Goal: Task Accomplishment & Management: Complete application form

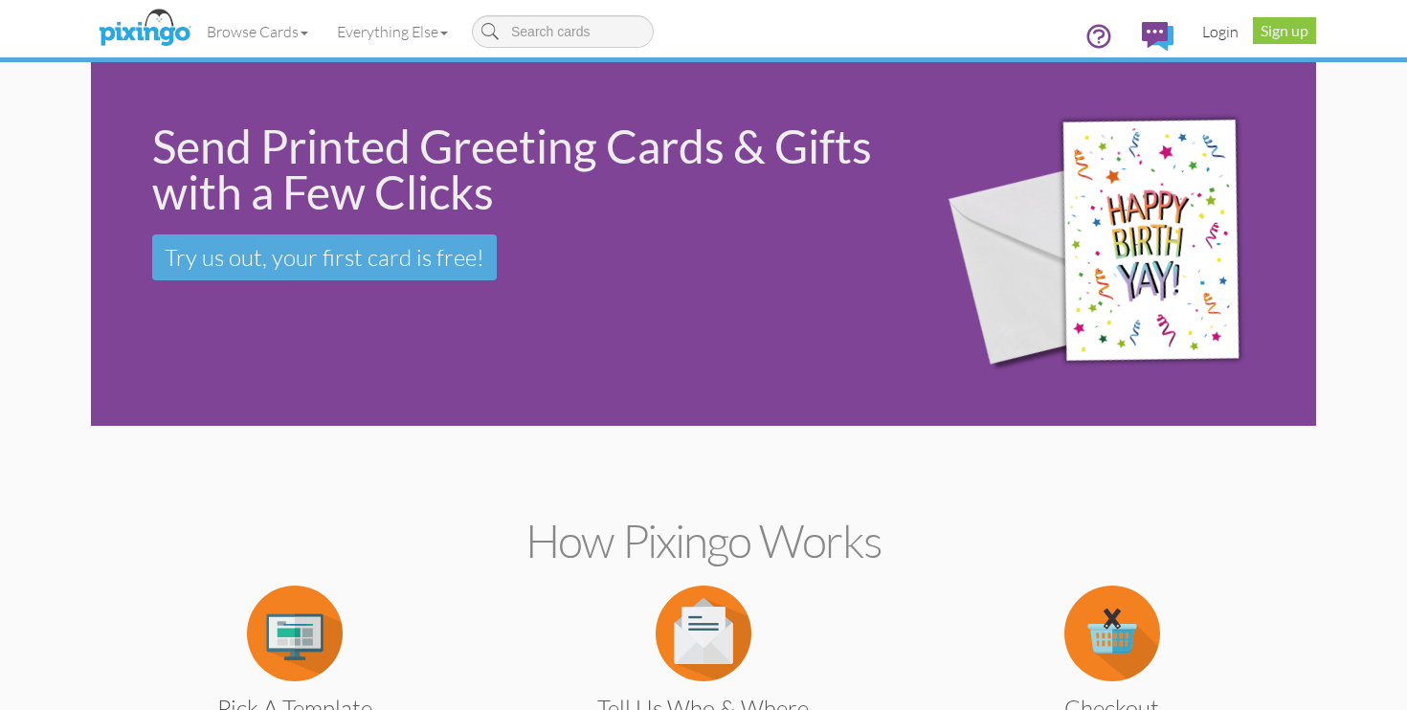
click at [1233, 27] on link "Login" at bounding box center [1219, 32] width 65 height 48
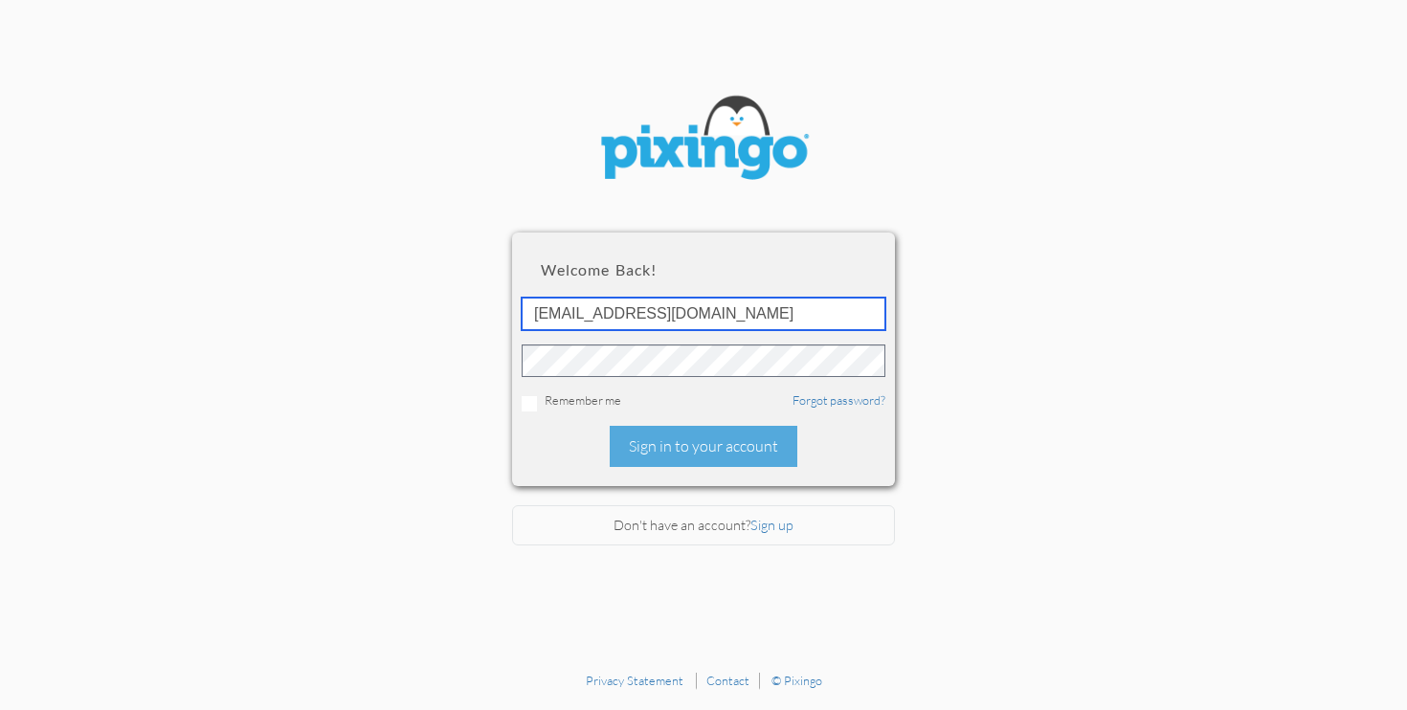
type input "[EMAIL_ADDRESS][DOMAIN_NAME]"
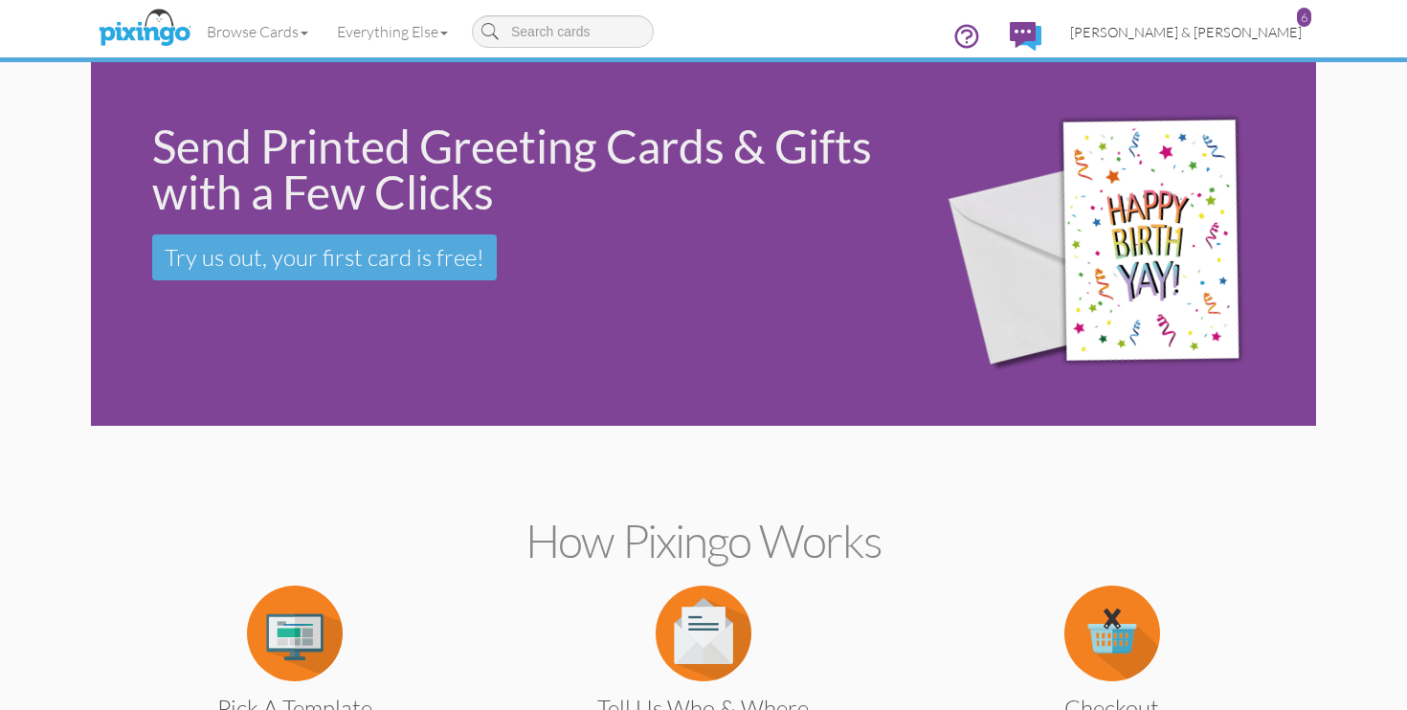
click at [1250, 32] on span "[PERSON_NAME] & [PERSON_NAME]" at bounding box center [1186, 32] width 232 height 16
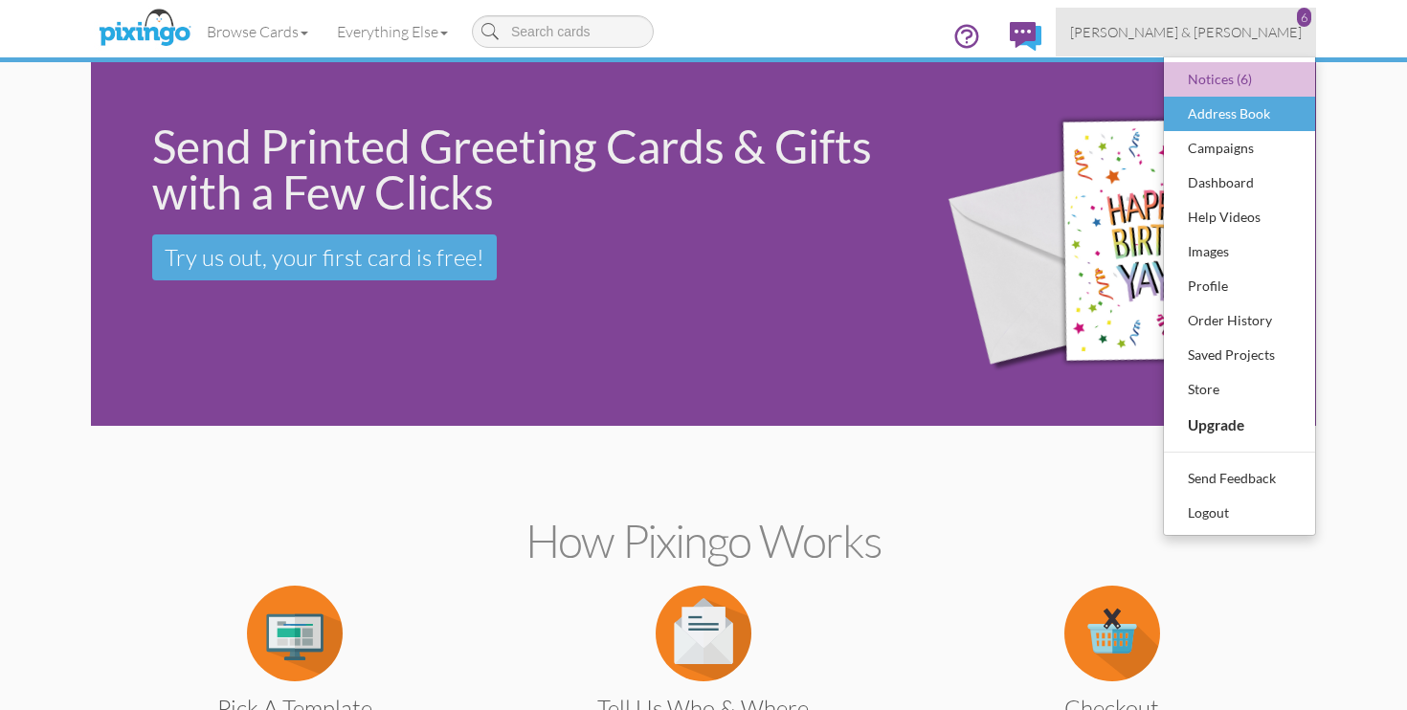
click at [1236, 105] on div "Address Book" at bounding box center [1239, 114] width 113 height 29
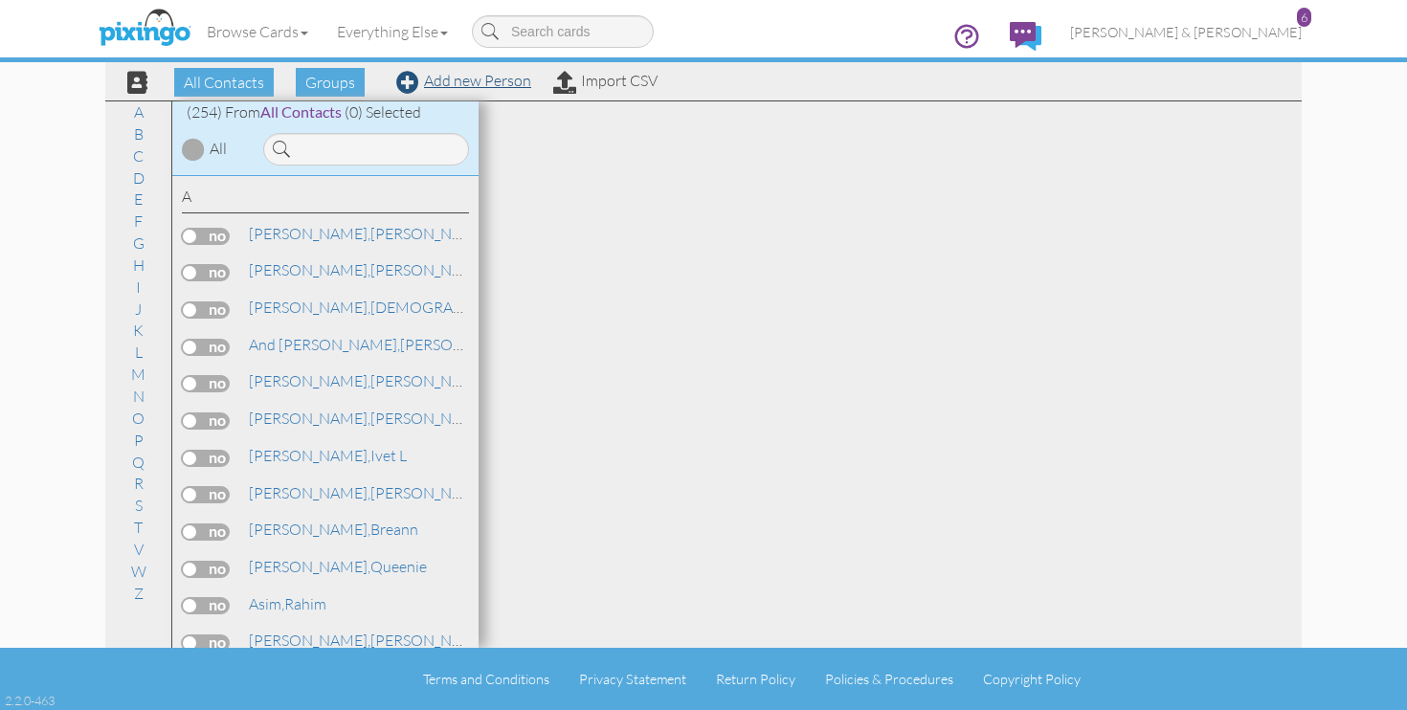
click at [489, 84] on link "Add new Person" at bounding box center [463, 80] width 135 height 19
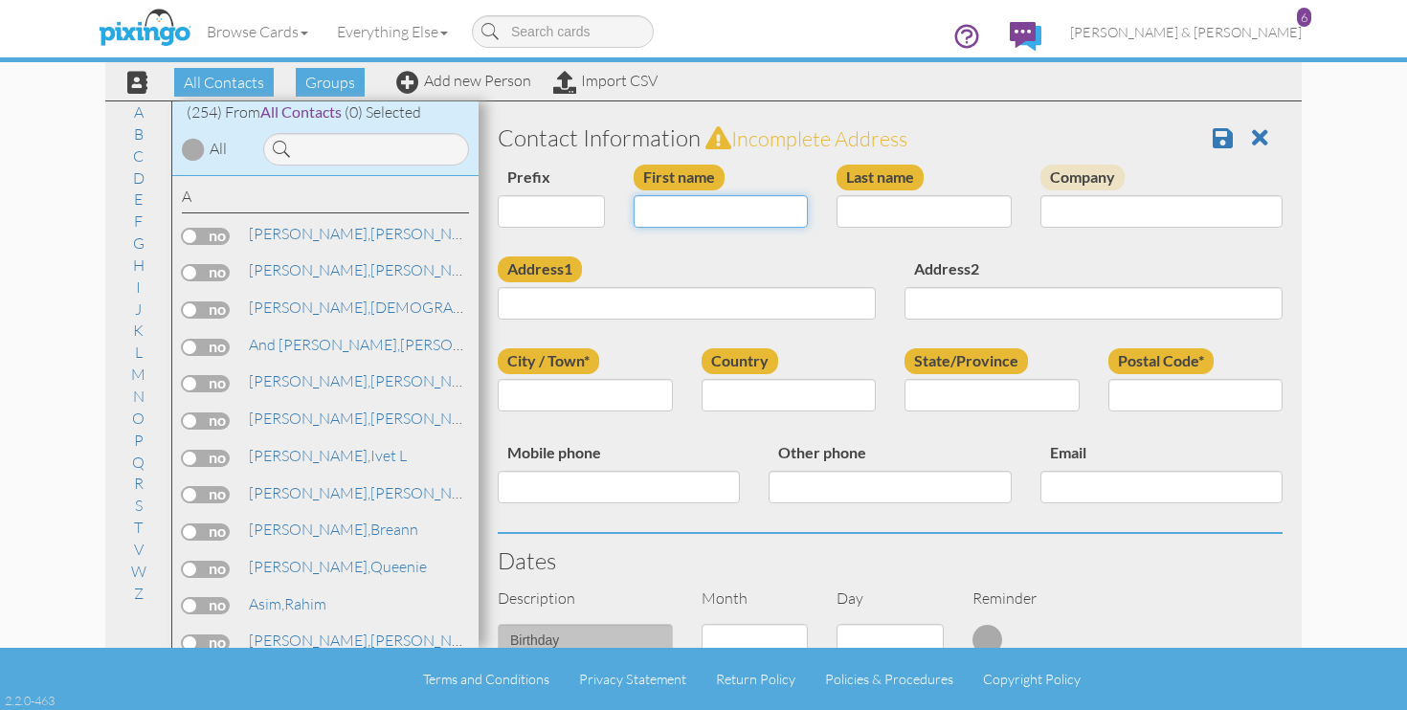
click at [735, 223] on input "First name" at bounding box center [720, 211] width 175 height 33
type input "[PERSON_NAME]"
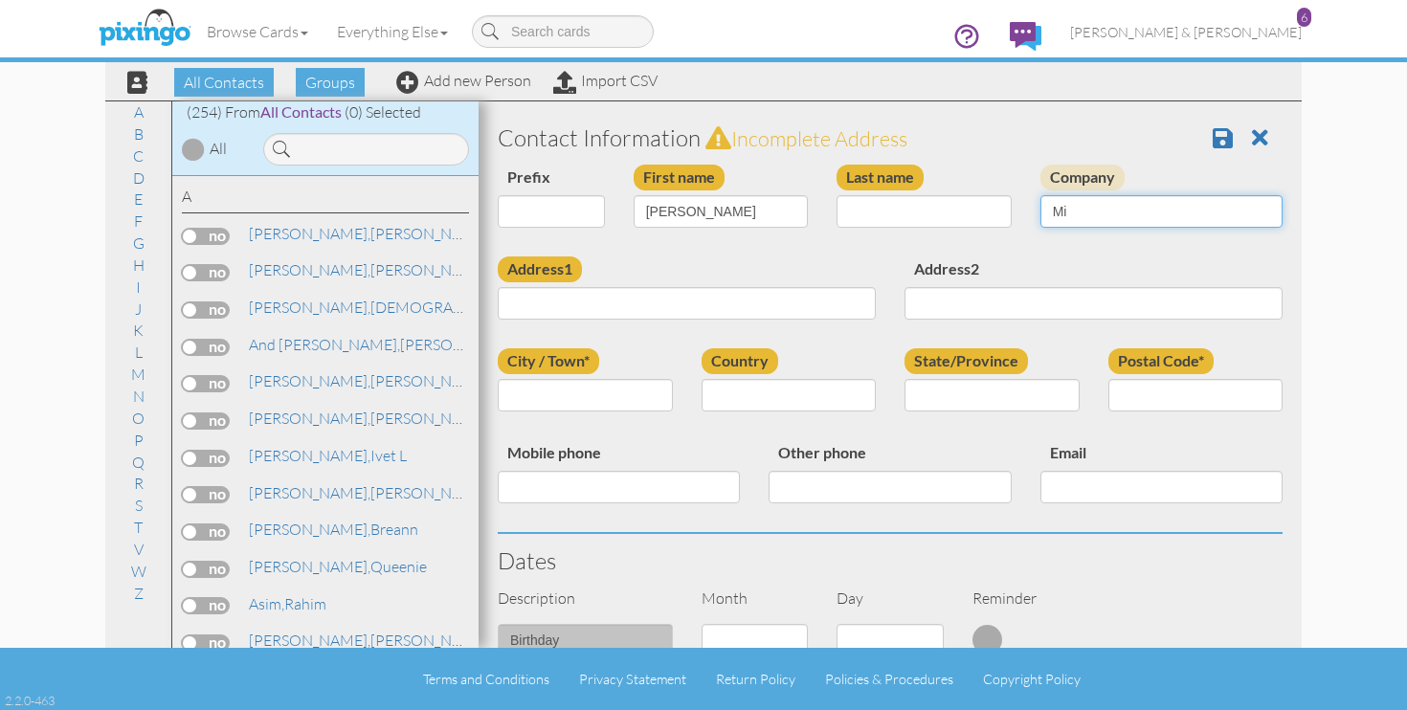
type input "M"
type input "m"
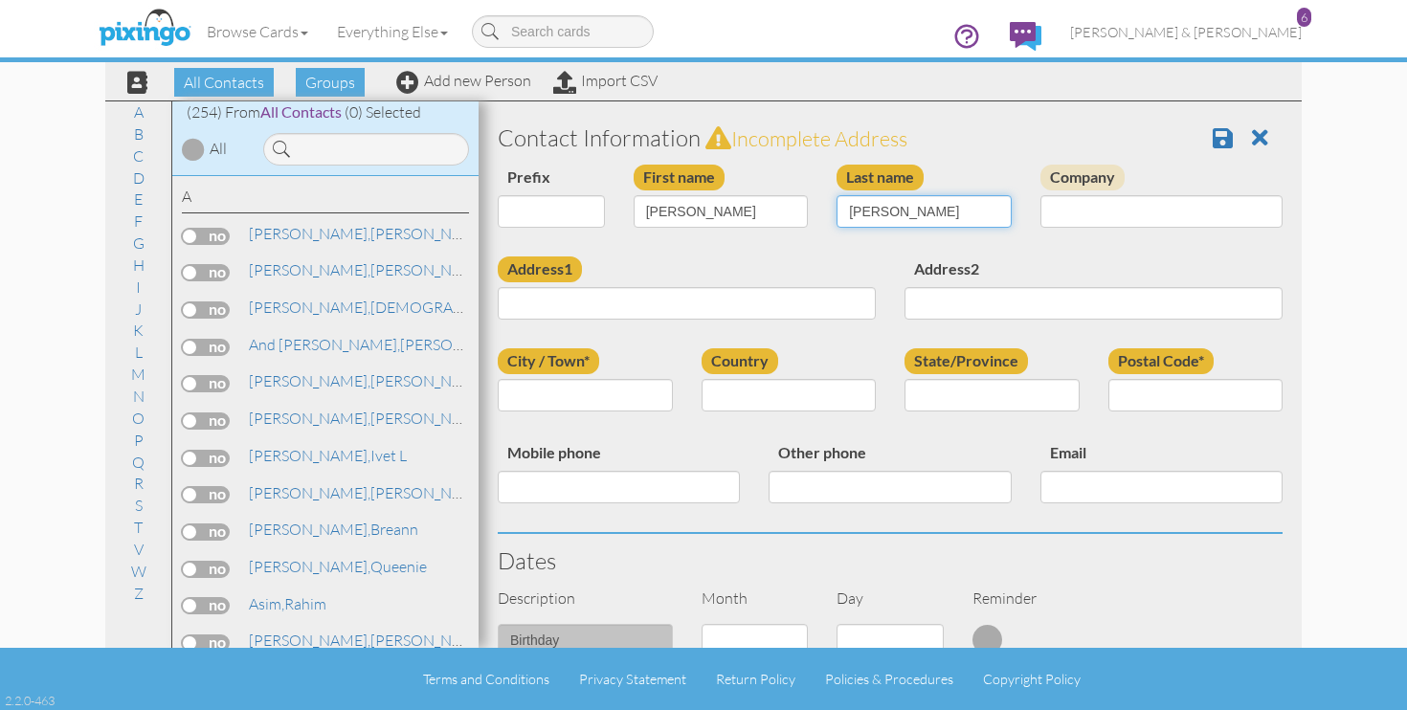
type input "Miller"
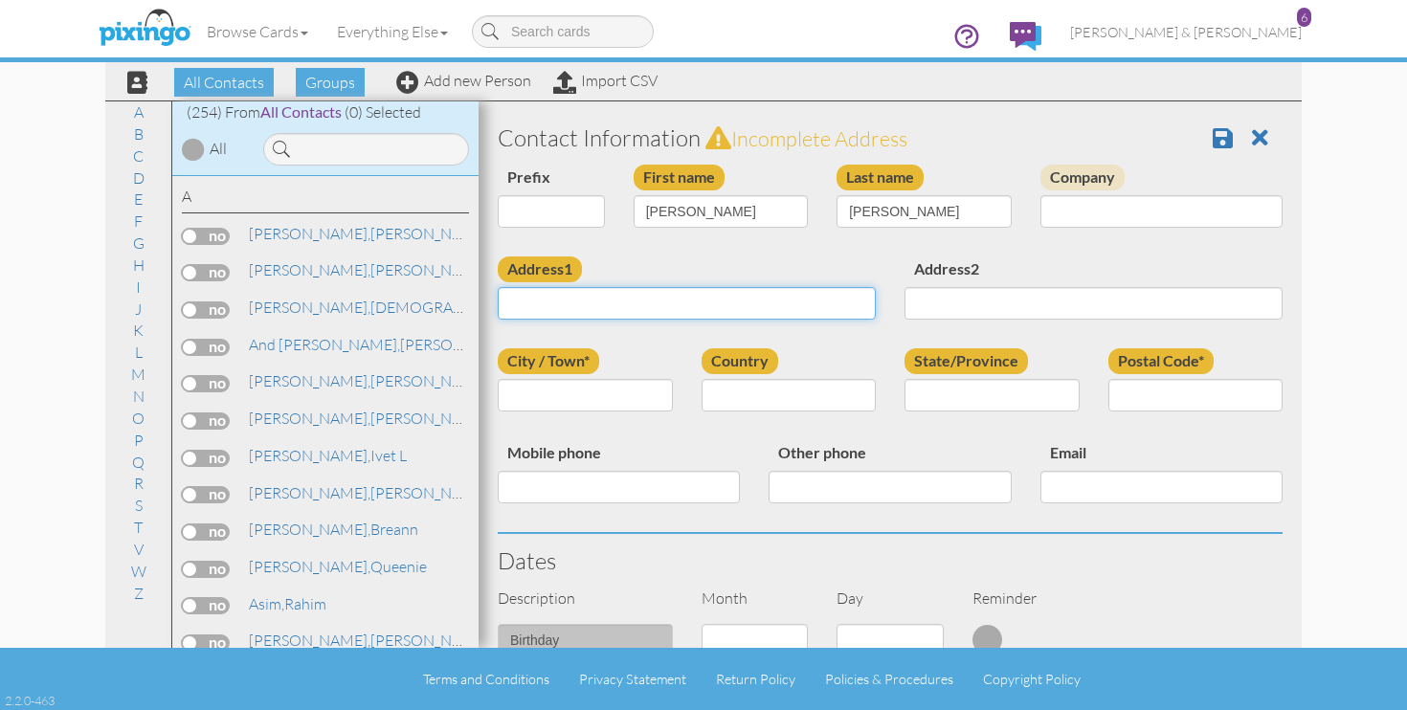
paste input "[STREET_ADDRESS][PERSON_NAME]"
type input "[STREET_ADDRESS][PERSON_NAME]"
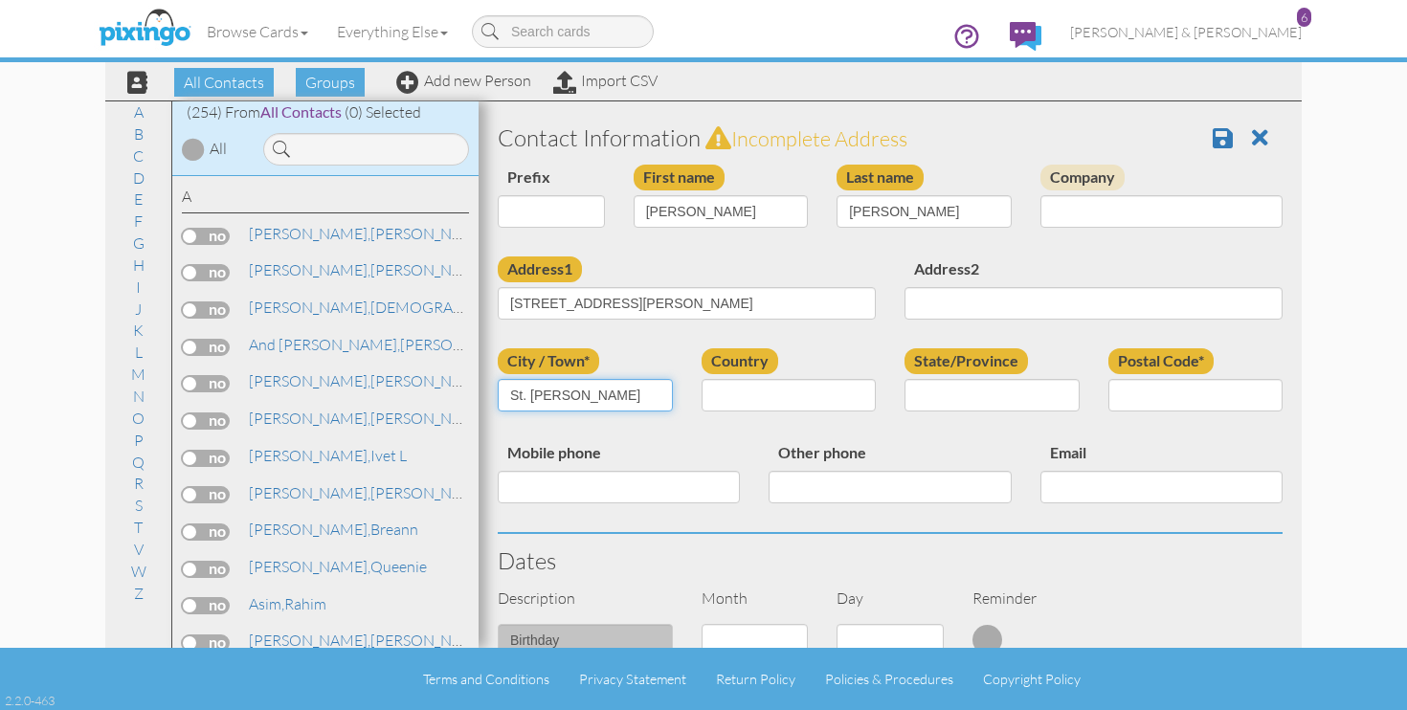
type input "St. George"
select select "object:1557"
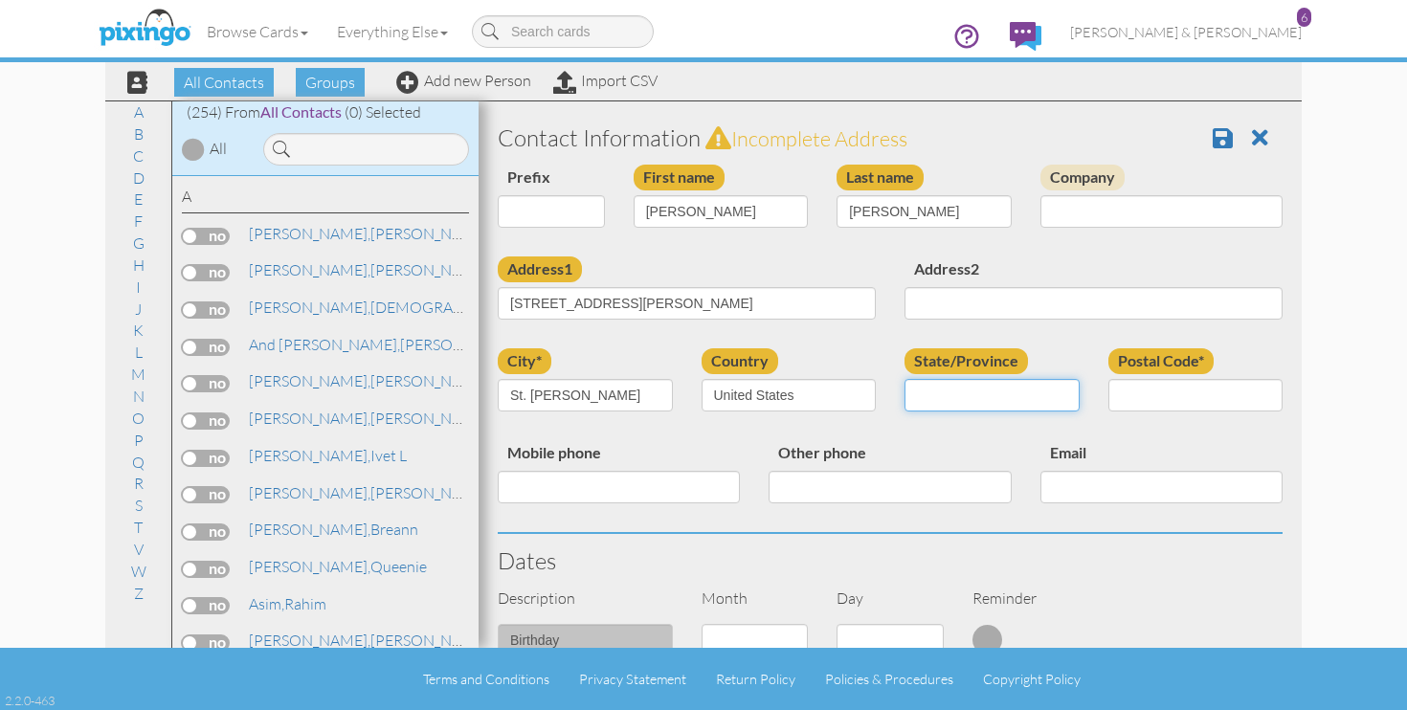
select select "object:1856"
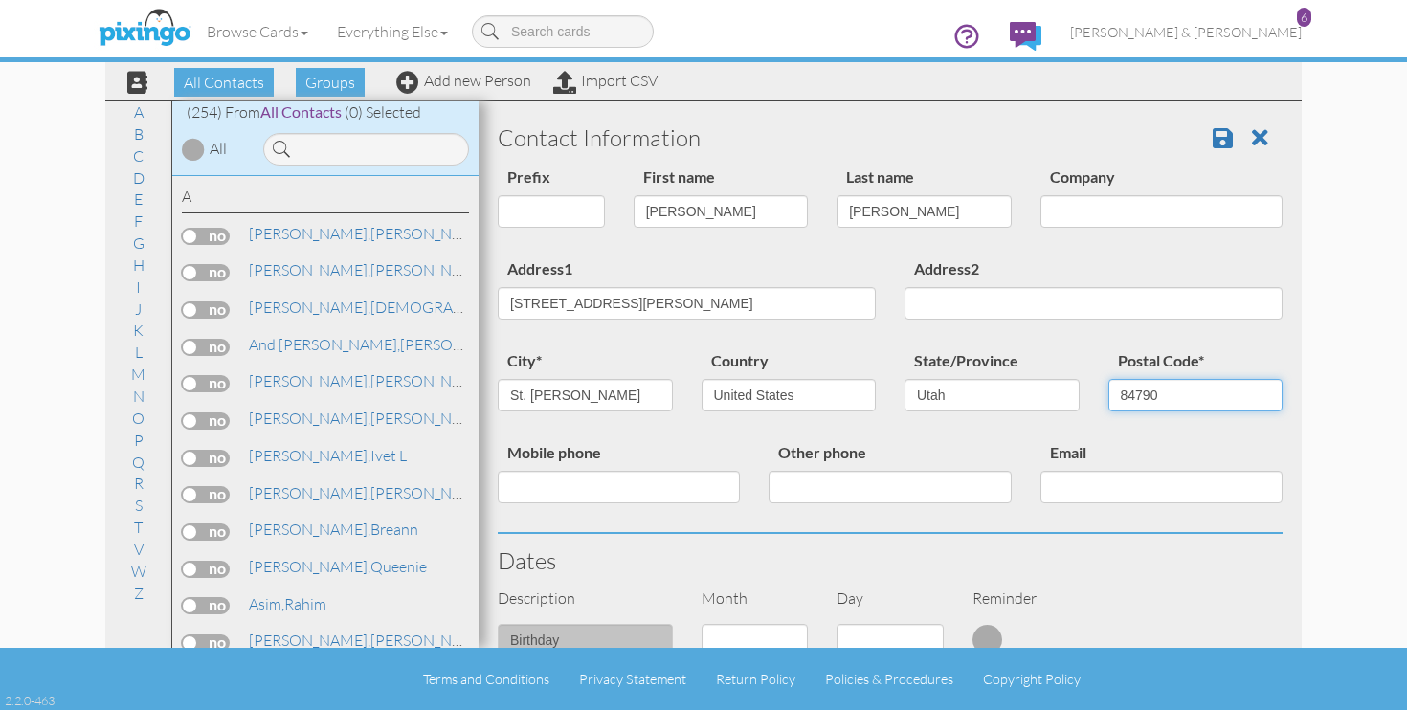
type input "84790"
click at [1093, 487] on input "Email" at bounding box center [1161, 487] width 242 height 33
paste input "[EMAIL_ADDRESS][DOMAIN_NAME]"
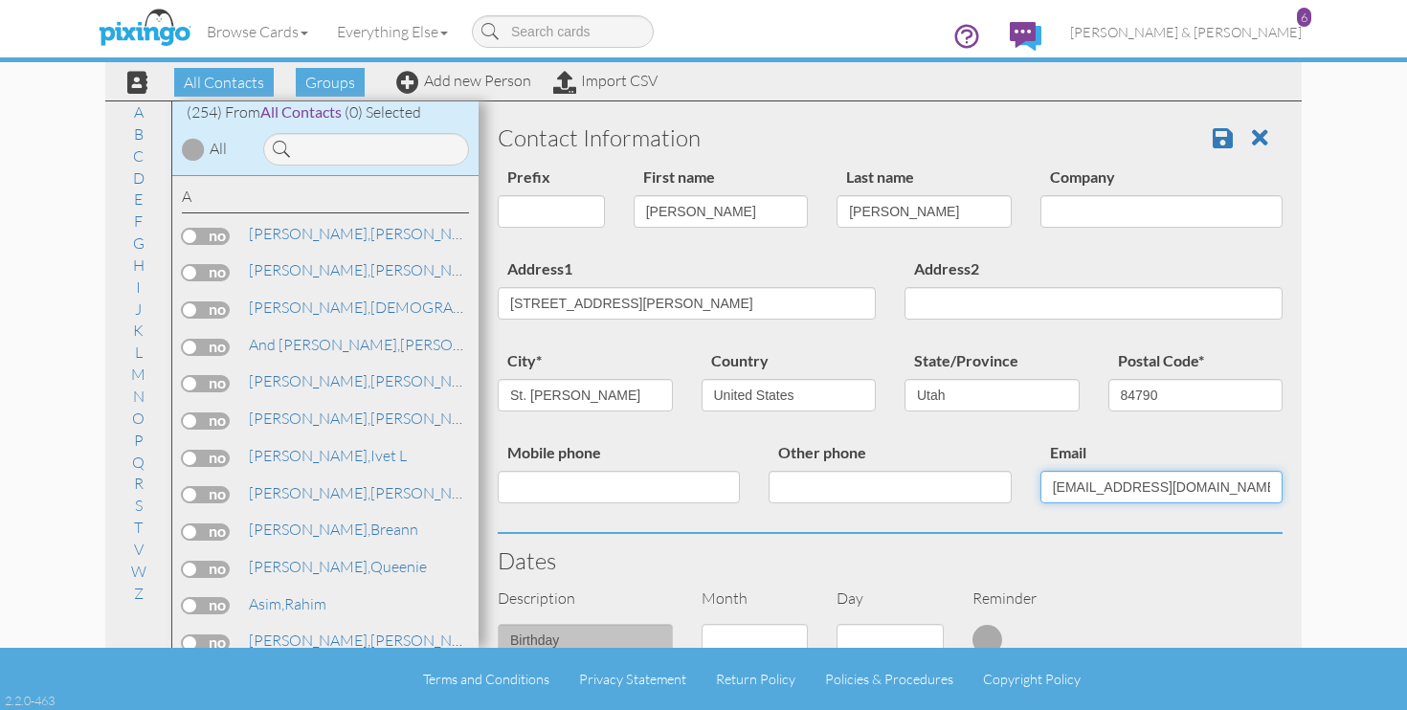
type input "[EMAIL_ADDRESS][DOMAIN_NAME]"
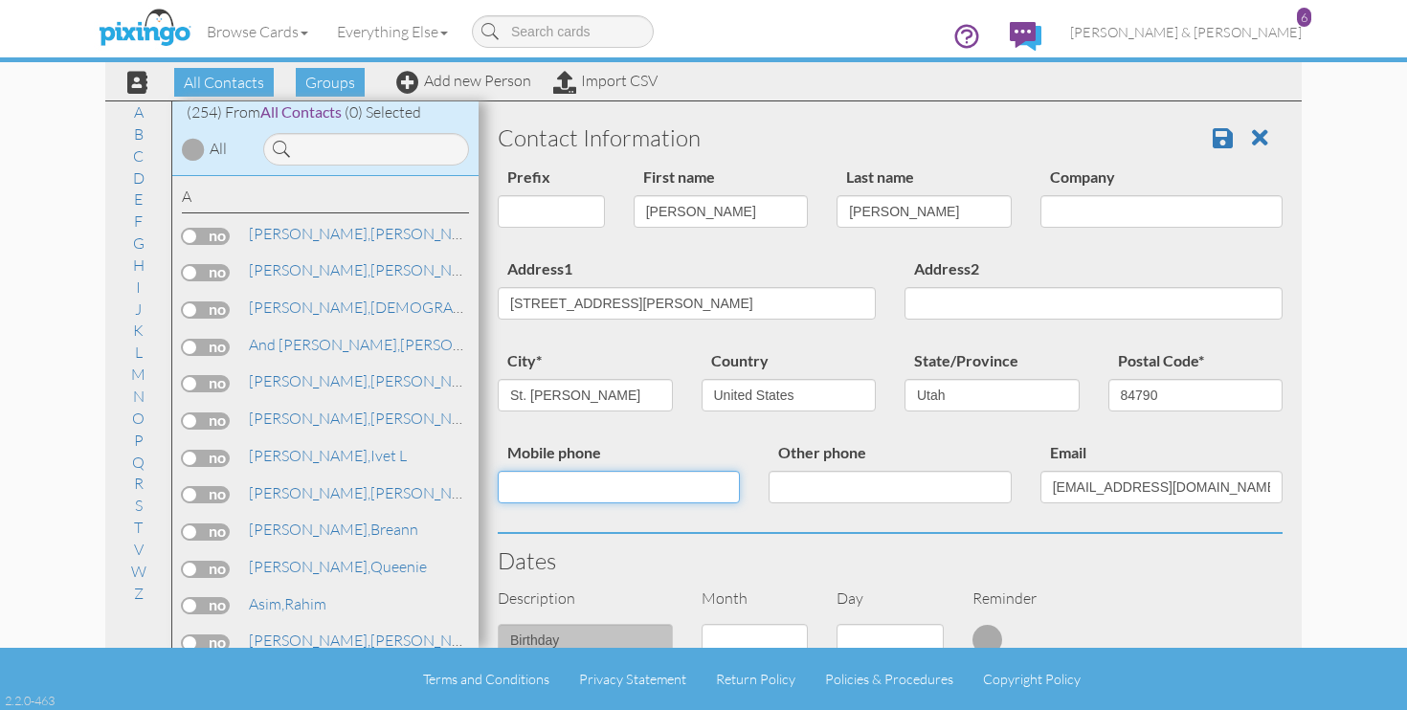
click at [674, 477] on input "Mobile phone" at bounding box center [619, 487] width 242 height 33
paste input "[PHONE_NUMBER]"
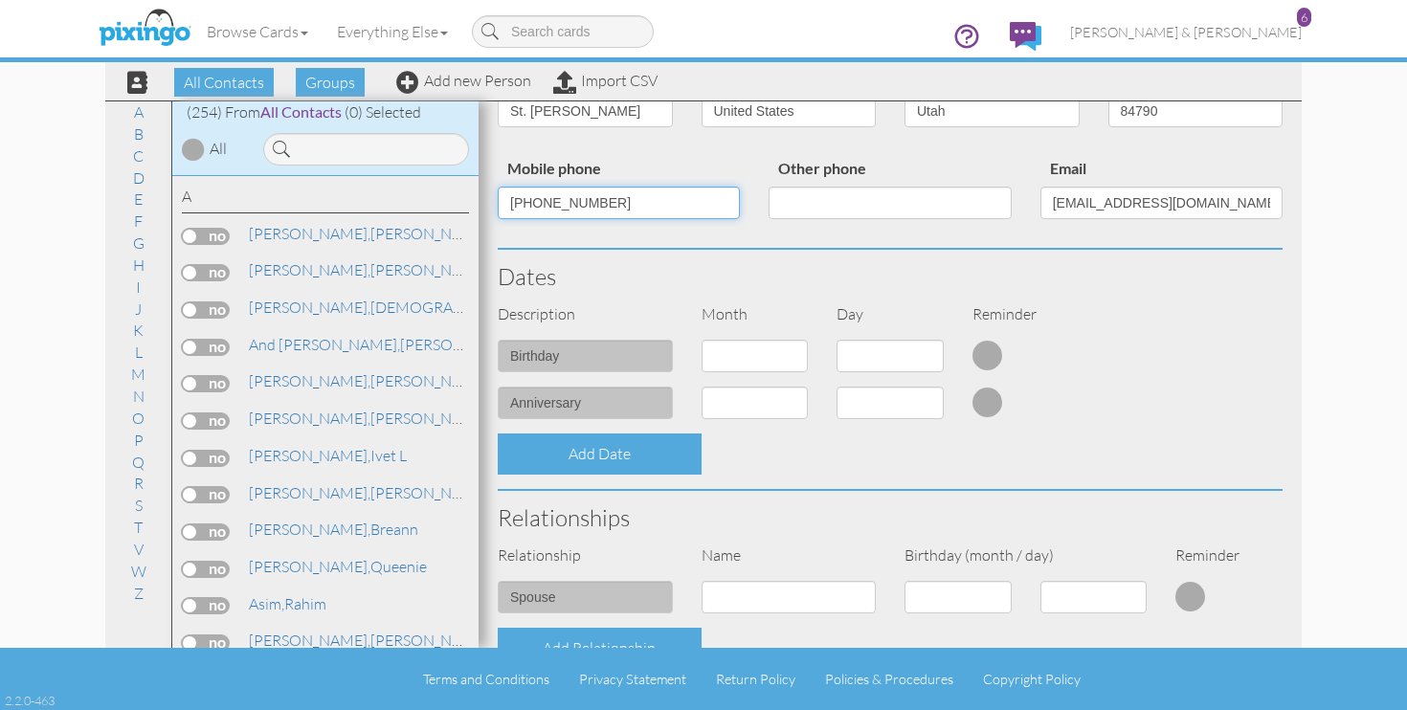
scroll to position [367, 0]
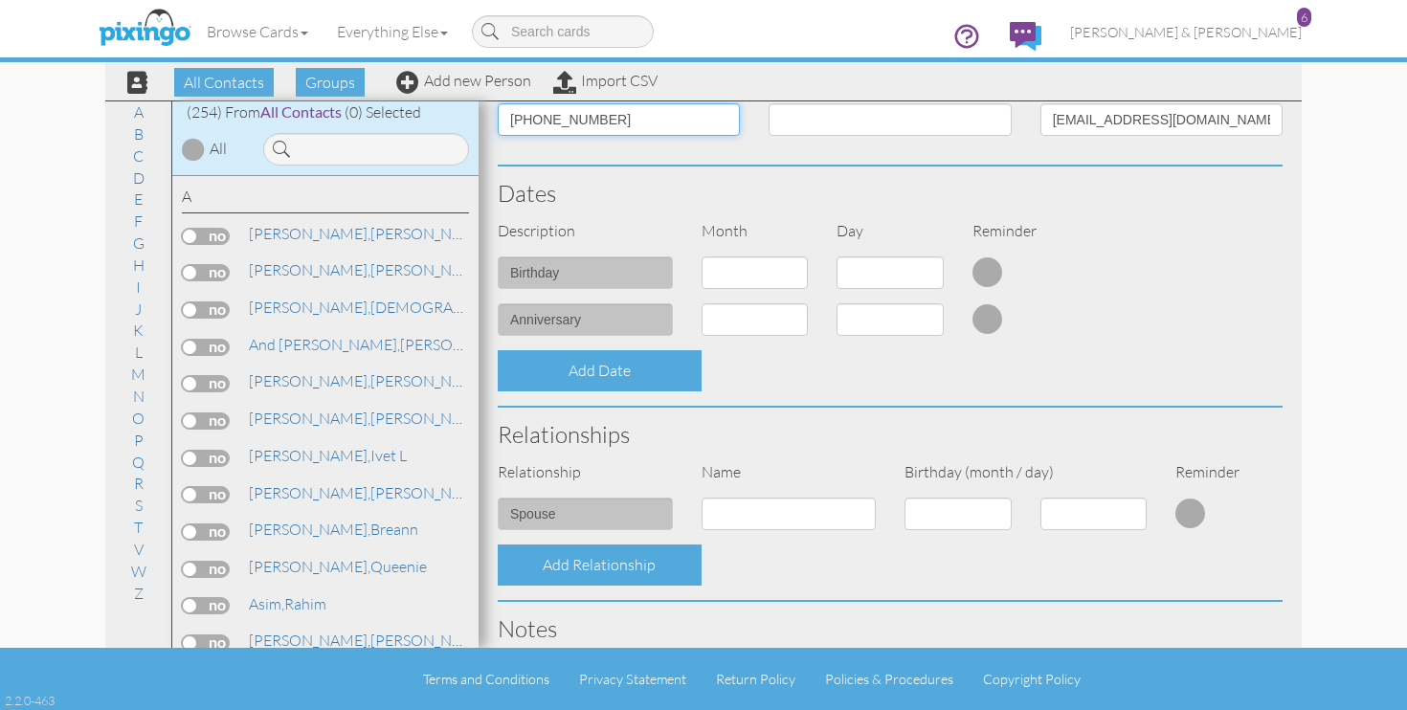
type input "[PHONE_NUMBER]"
select select "object:1553"
select select "number:30"
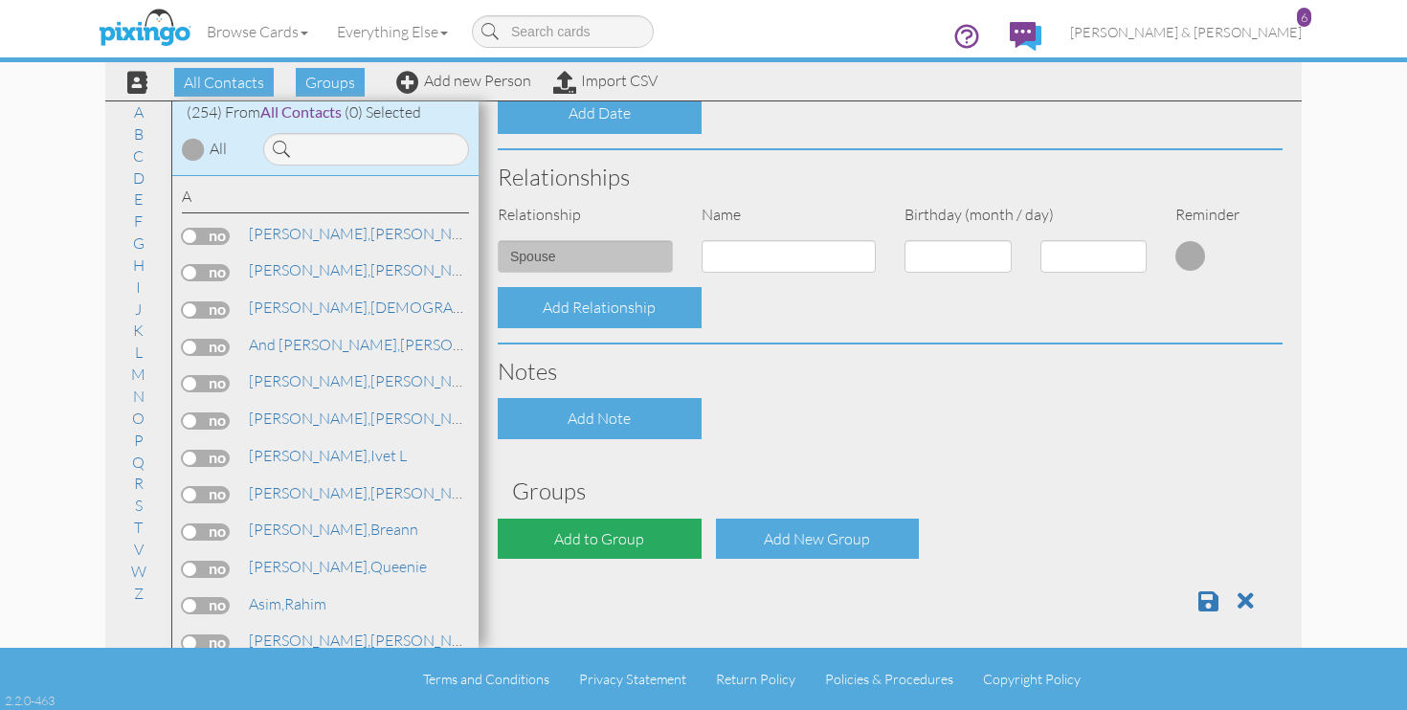
scroll to position [624, 0]
click at [599, 521] on div "Add to Group" at bounding box center [600, 540] width 204 height 41
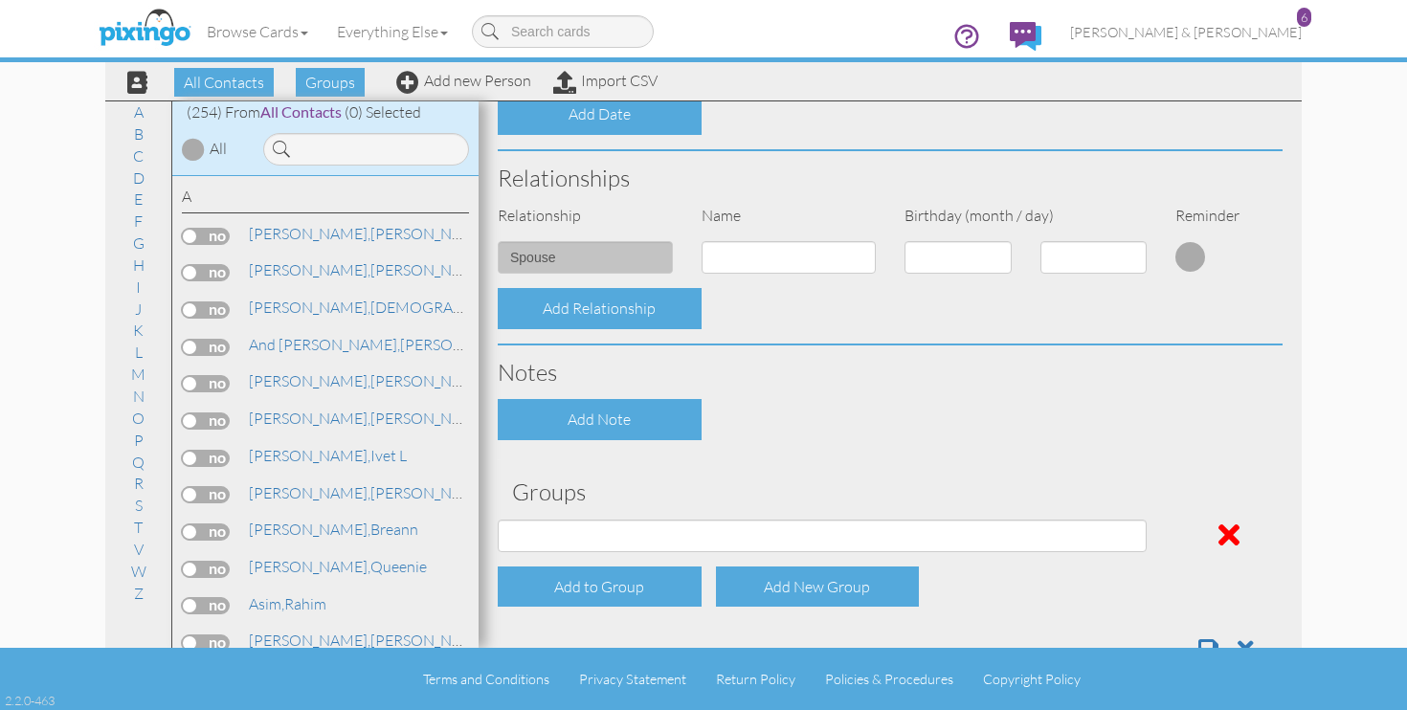
click at [597, 546] on div "Agents Aug / Sept Ann Sept/Oct September St. George Agents" at bounding box center [821, 543] width 677 height 47
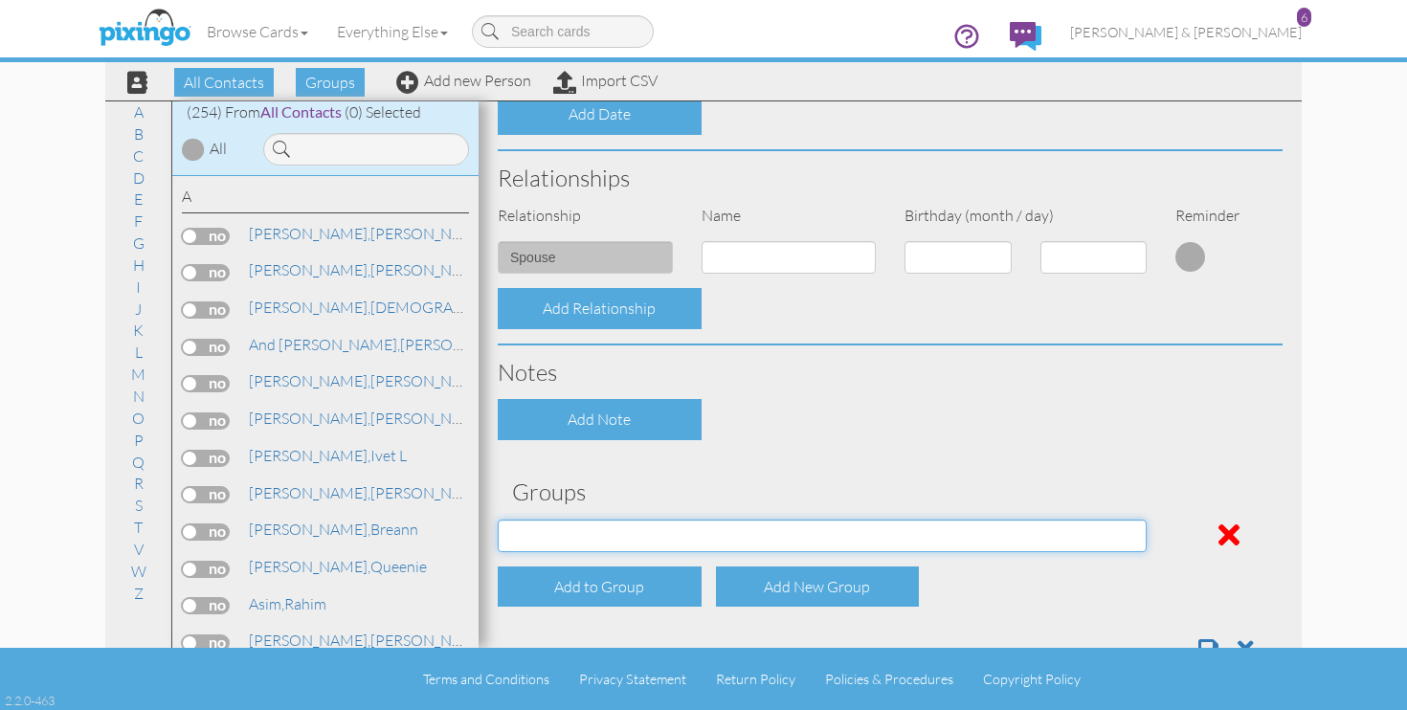
select select "object:1871"
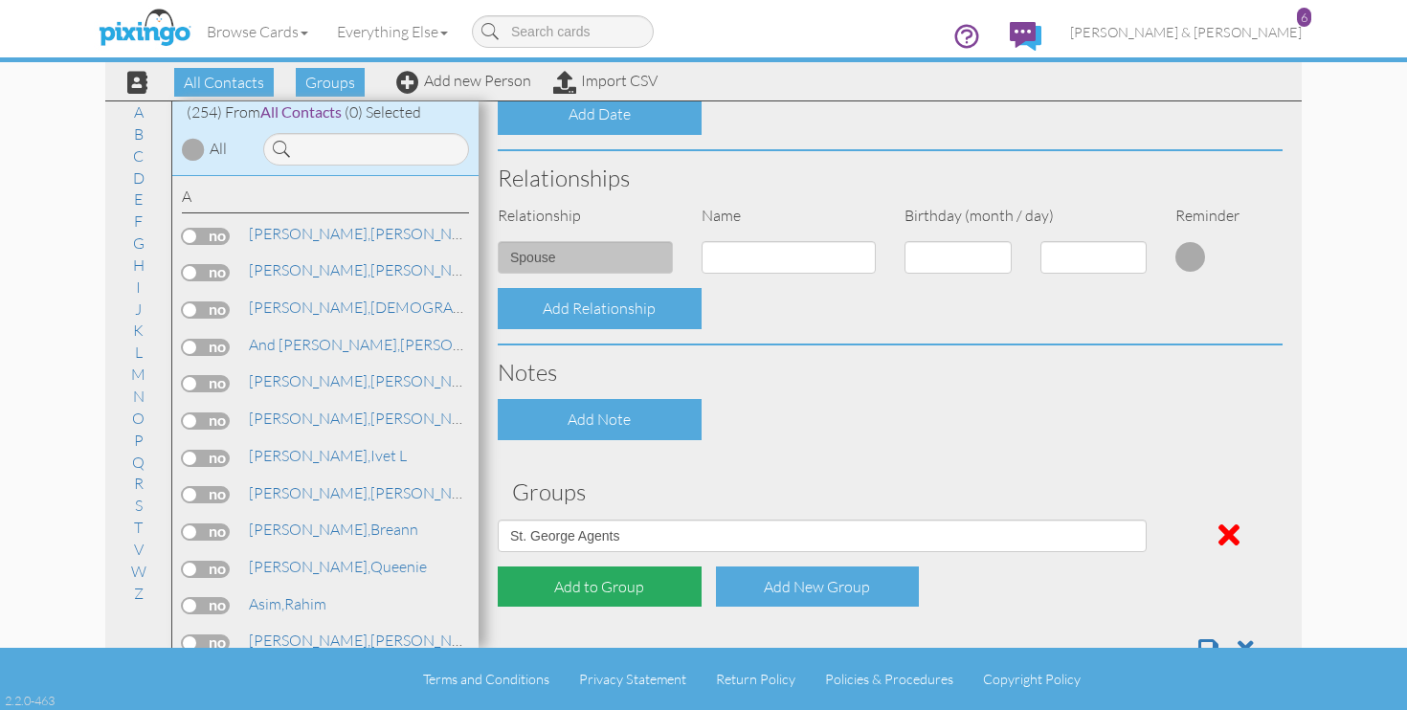
click at [614, 567] on div "Add to Group" at bounding box center [600, 586] width 204 height 41
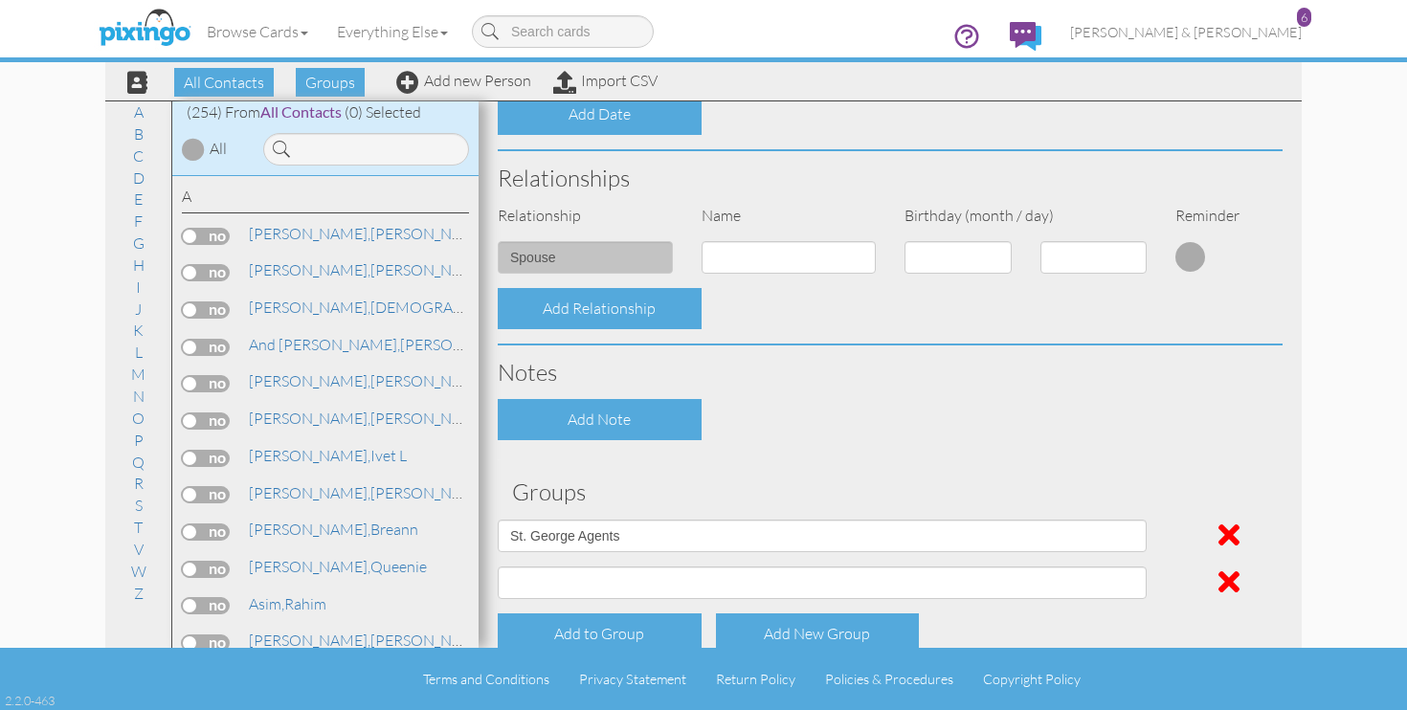
scroll to position [592, 0]
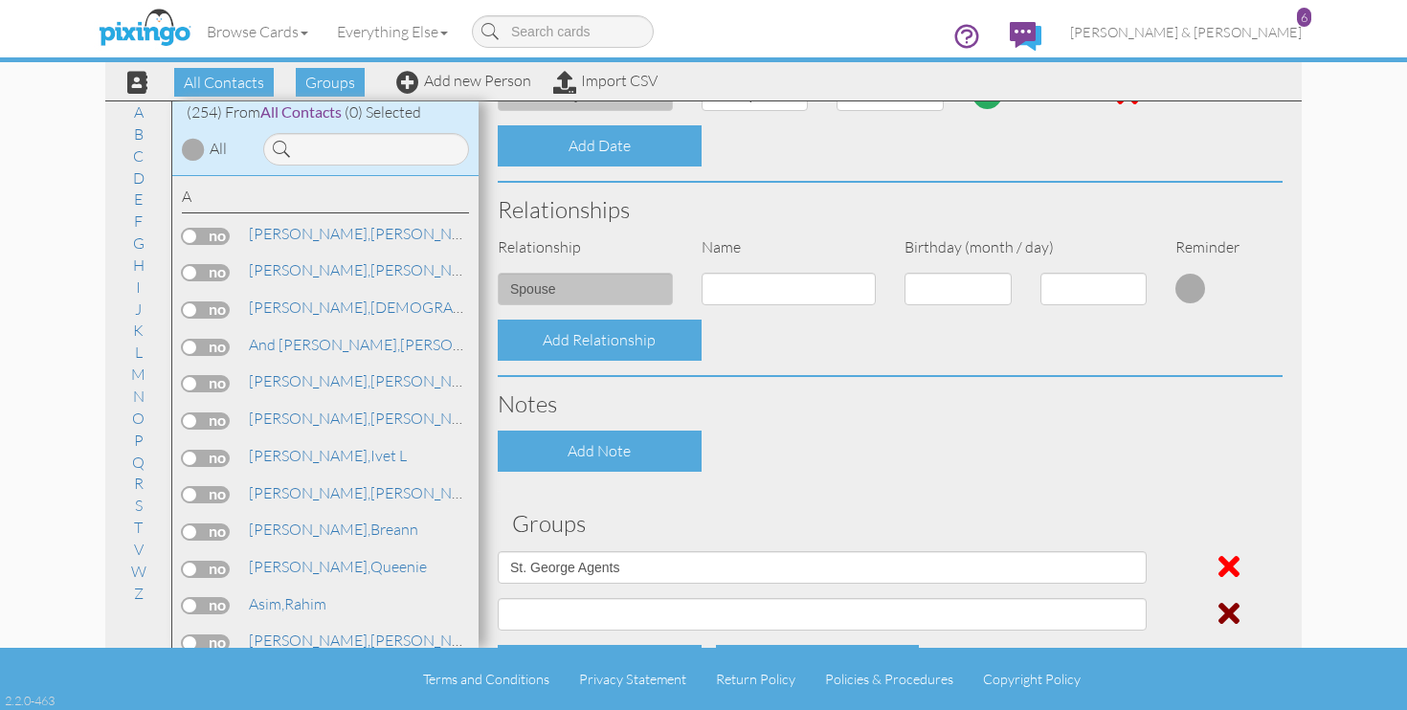
click at [1234, 614] on span at bounding box center [1228, 613] width 21 height 31
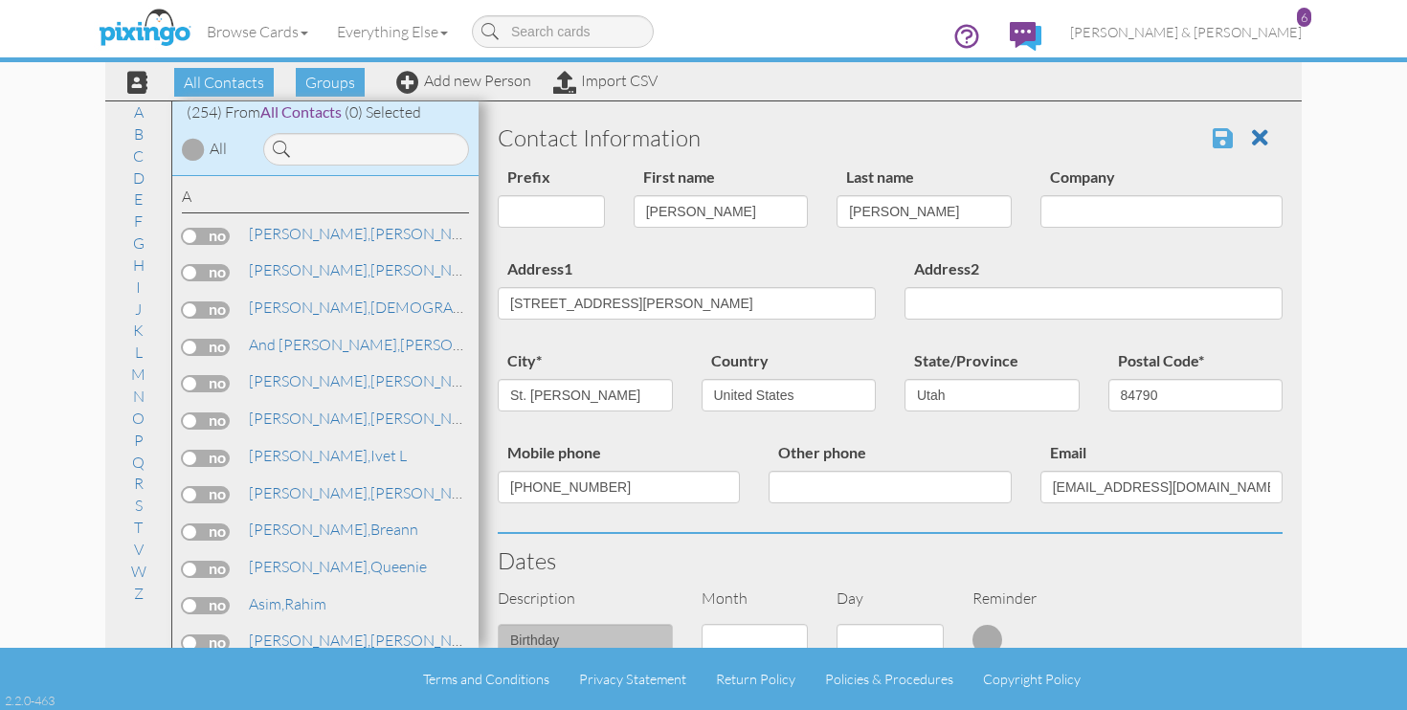
scroll to position [0, 0]
click at [1224, 136] on span at bounding box center [1222, 137] width 20 height 23
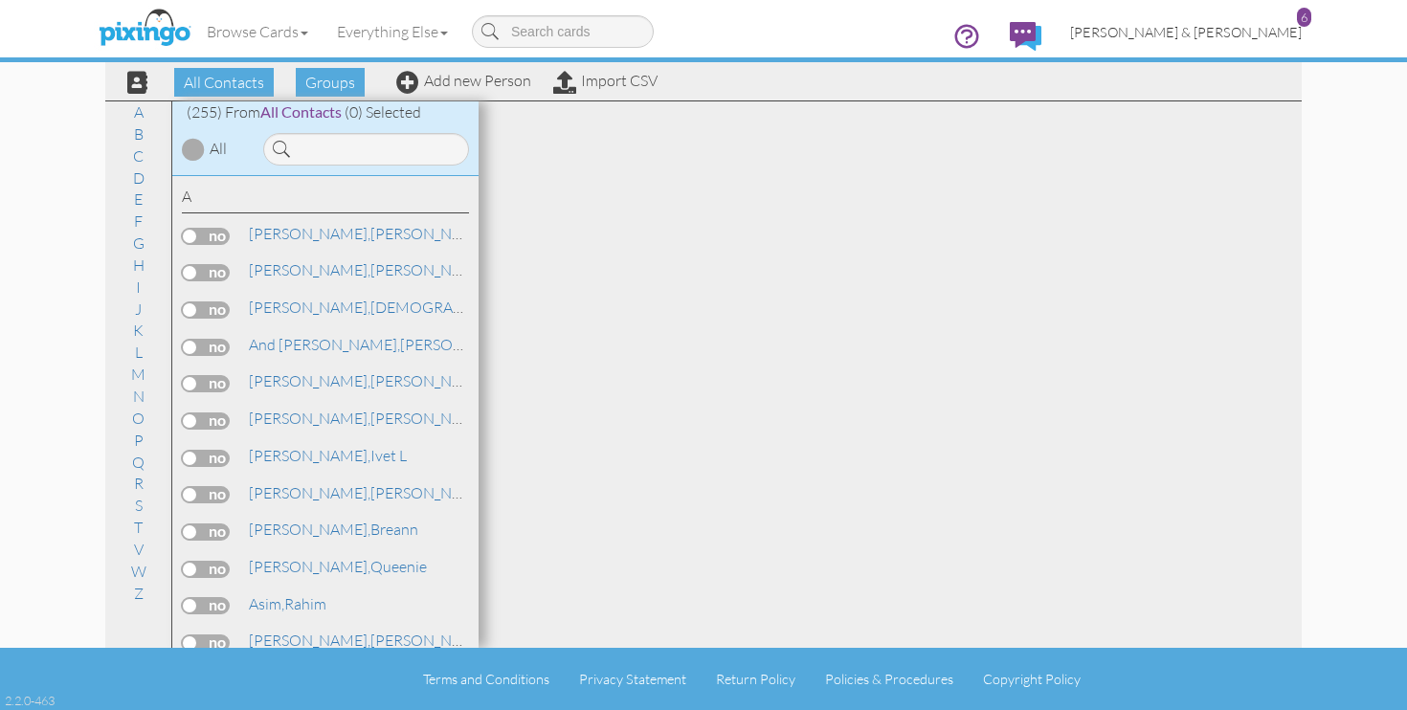
click at [1228, 29] on span "[PERSON_NAME] & [PERSON_NAME]" at bounding box center [1186, 32] width 232 height 16
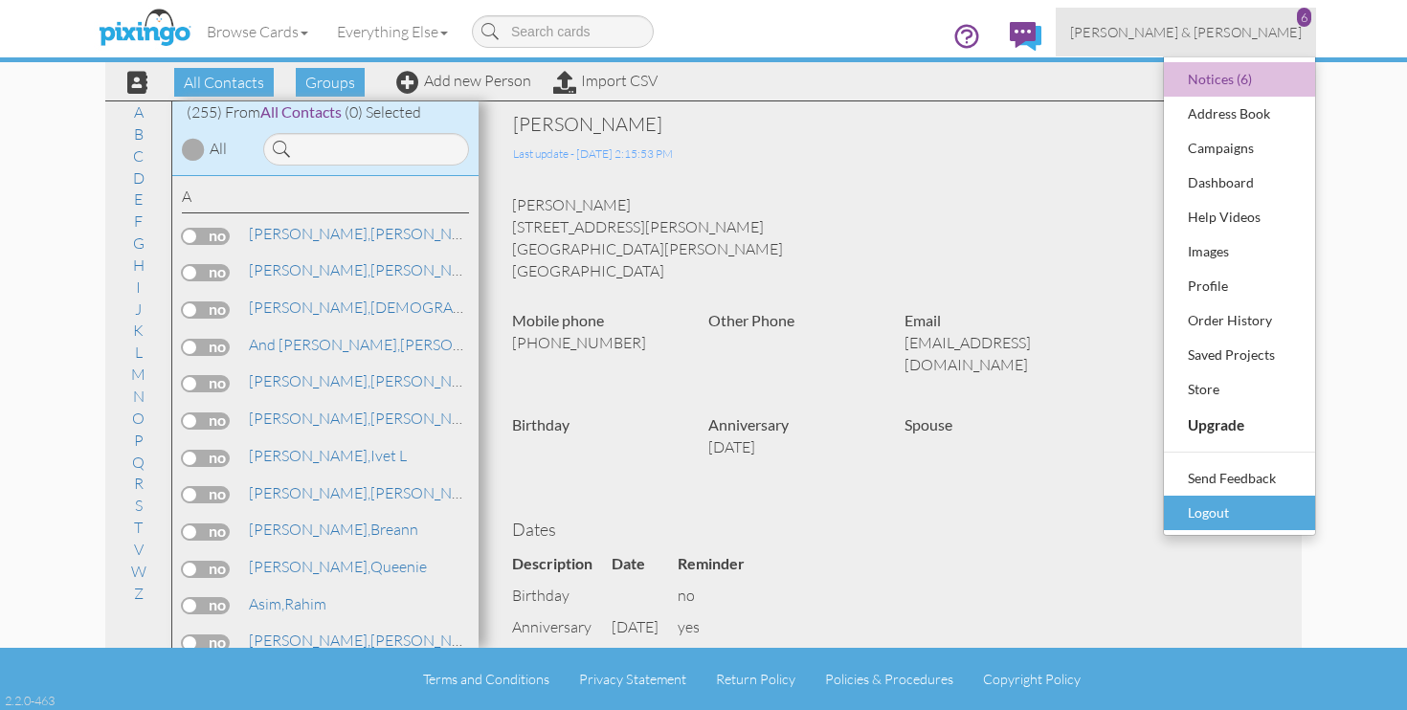
click at [1213, 510] on div "Logout" at bounding box center [1239, 513] width 113 height 29
